Goal: Find specific page/section: Find specific page/section

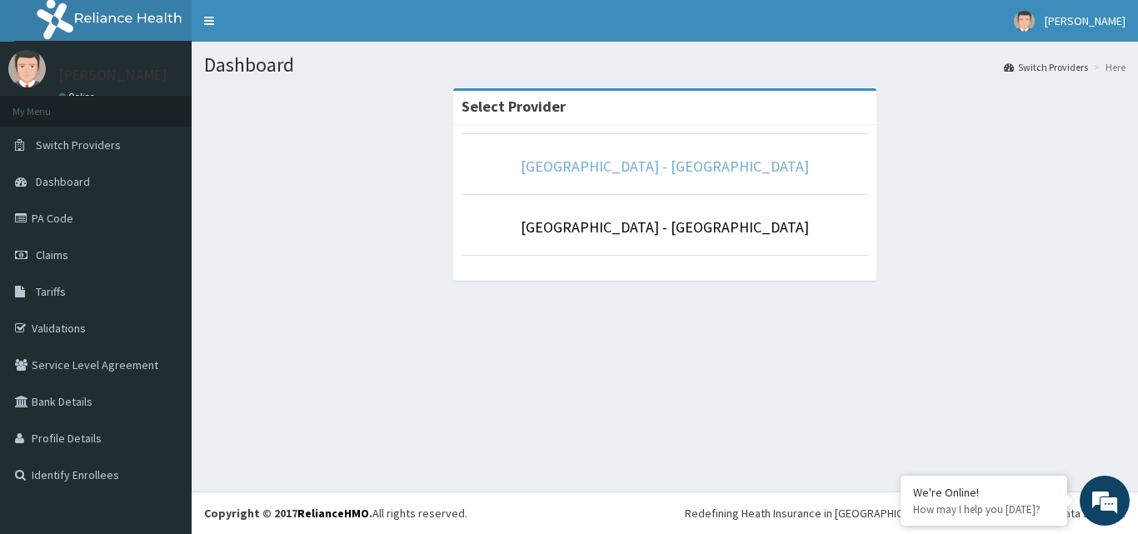
click at [728, 173] on link "[GEOGRAPHIC_DATA] - [GEOGRAPHIC_DATA]" at bounding box center [665, 166] width 288 height 19
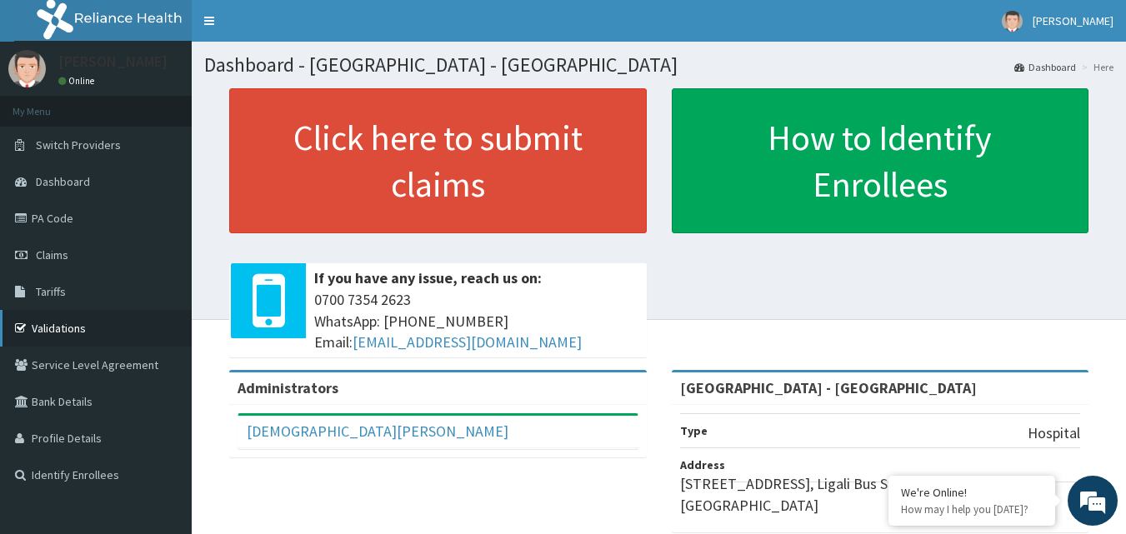
click at [58, 325] on link "Validations" at bounding box center [96, 328] width 192 height 37
